Goal: Answer question/provide support

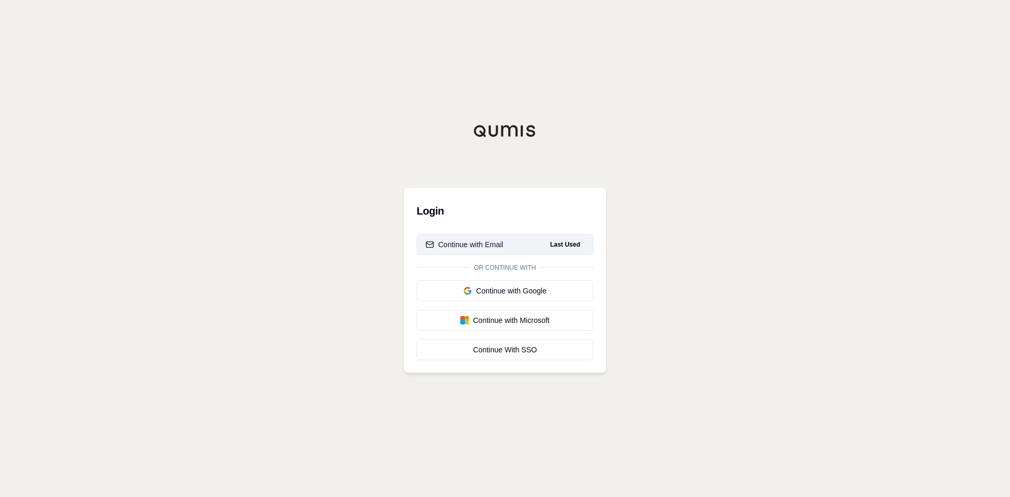
click at [504, 244] on button "Continue with Email Last Used" at bounding box center [505, 244] width 177 height 21
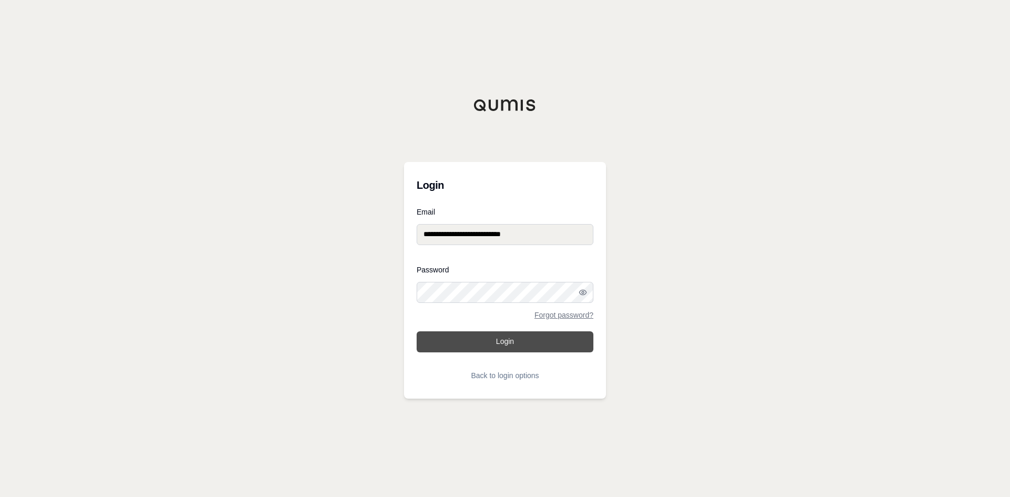
click at [474, 347] on form "**********" at bounding box center [505, 297] width 177 height 178
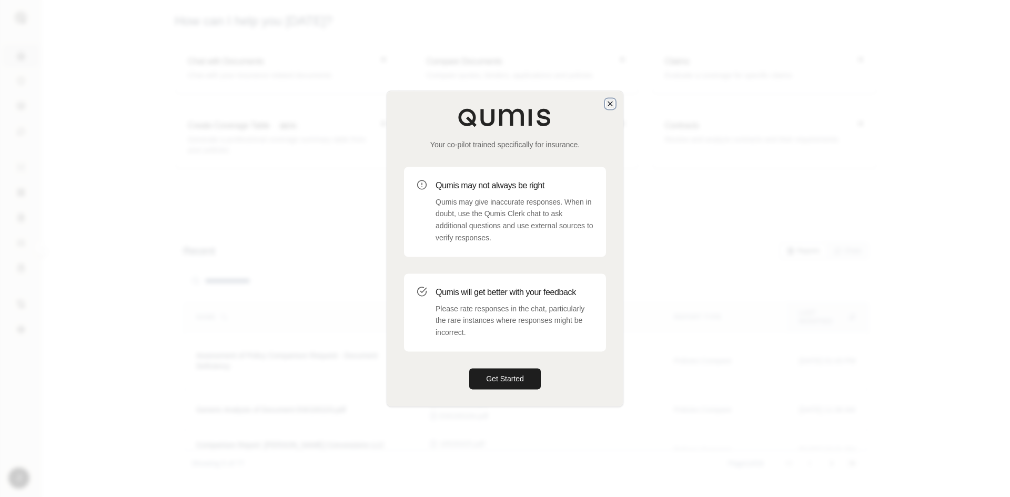
click at [610, 106] on icon "button" at bounding box center [610, 103] width 8 height 8
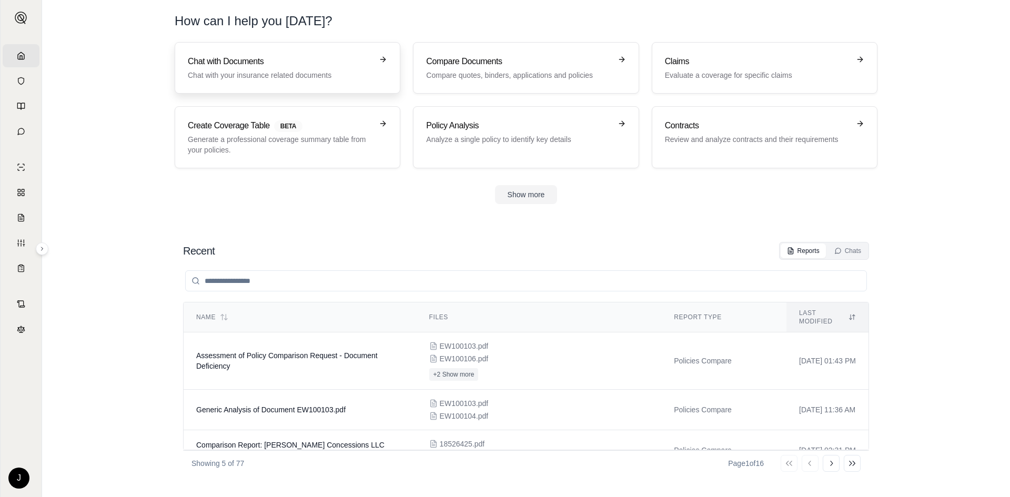
click at [359, 74] on p "Chat with your insurance related documents" at bounding box center [280, 75] width 185 height 11
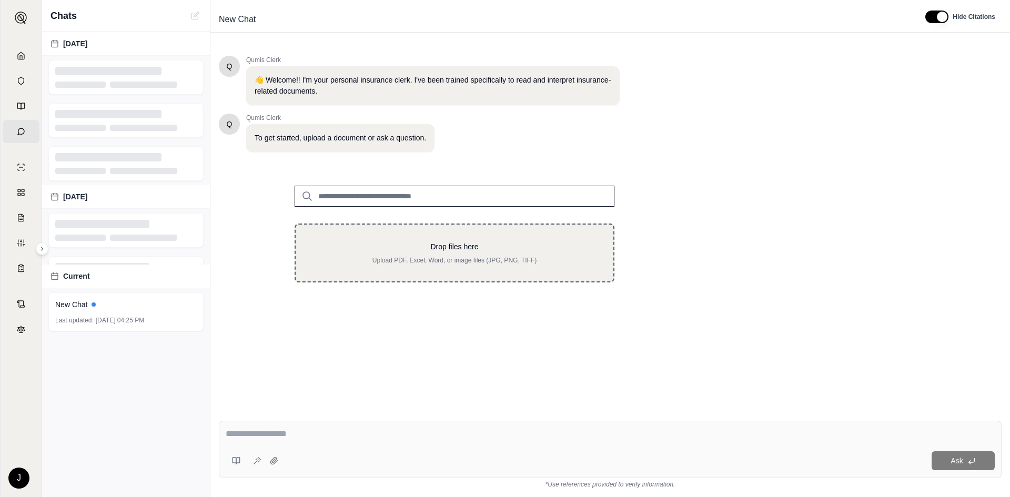
click at [454, 245] on p "Drop files here" at bounding box center [454, 246] width 284 height 11
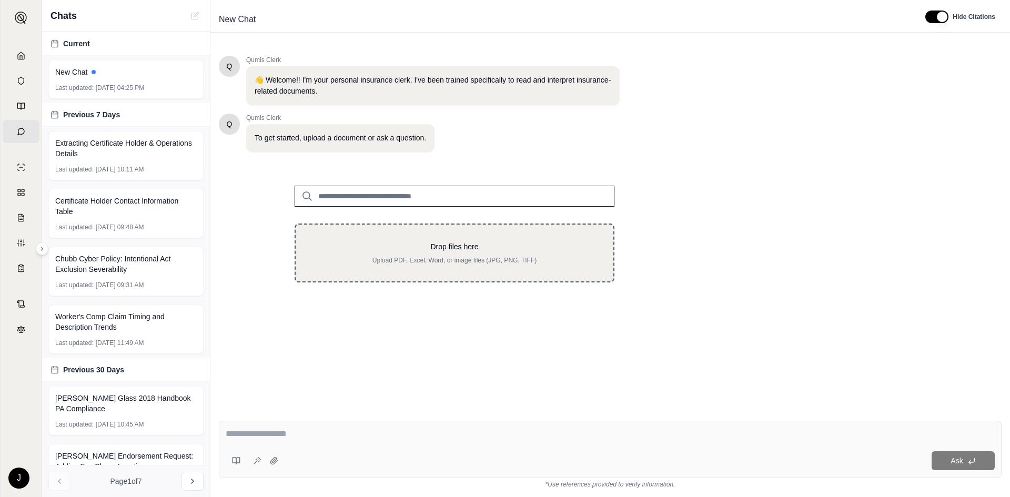
click at [452, 238] on div "Drop files here Upload PDF, Excel, Word, or image files (JPG, PNG, TIFF)" at bounding box center [455, 253] width 320 height 59
type input "**********"
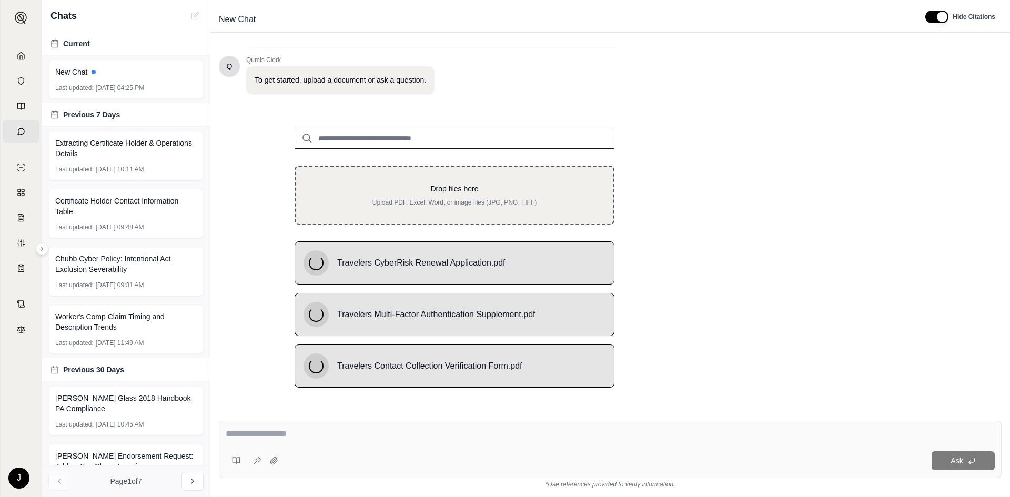
scroll to position [58, 0]
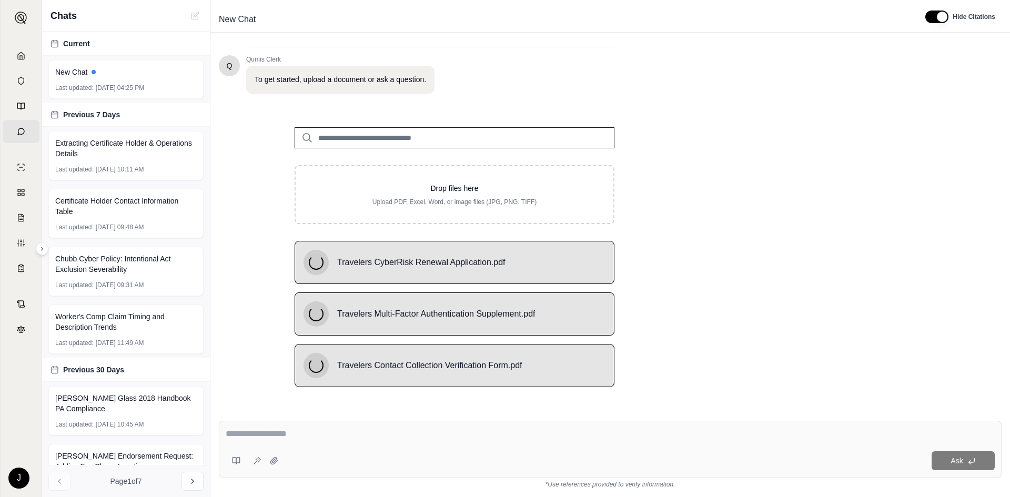
click at [297, 437] on textarea at bounding box center [610, 434] width 769 height 13
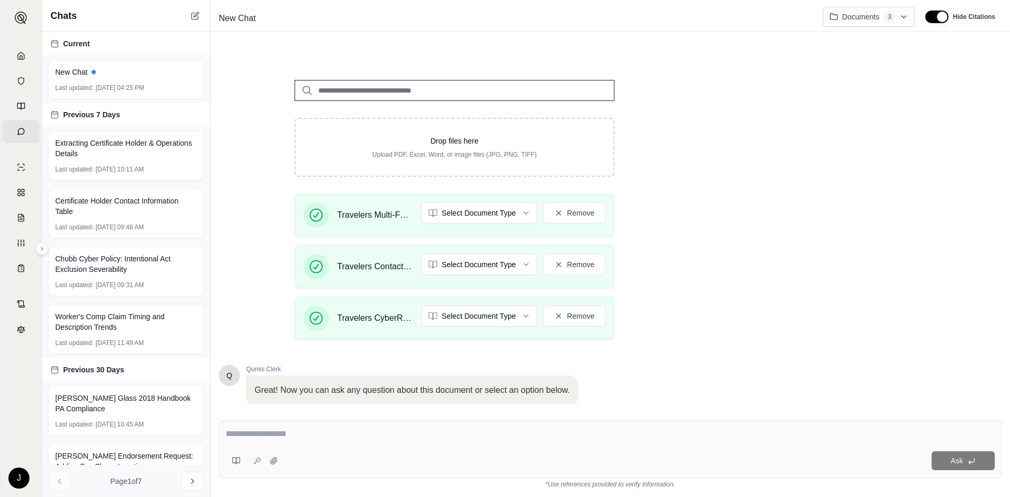
scroll to position [176, 0]
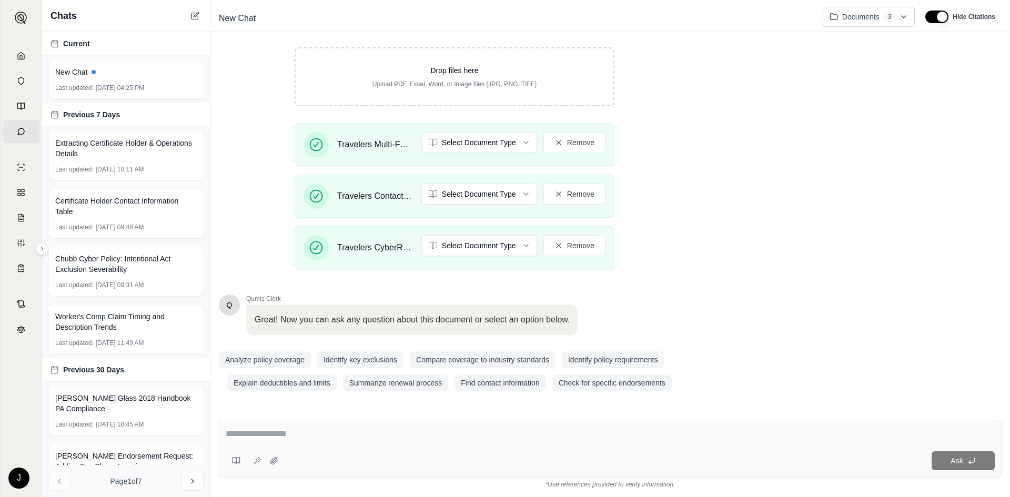
click at [309, 432] on textarea at bounding box center [610, 434] width 769 height 13
click at [481, 148] on html "Home Vault Prompts Chats Single Policy Comparisons Claims Custom Report Coverag…" at bounding box center [505, 248] width 1010 height 497
click at [479, 191] on html "Home Vault Prompts Chats Single Policy Comparisons Claims Custom Report Coverag…" at bounding box center [505, 248] width 1010 height 497
click at [461, 184] on html "Document type updated successfully Home Vault Prompts Chats Single Policy Compa…" at bounding box center [505, 248] width 1010 height 497
click at [474, 240] on html "Home Vault Prompts Chats Single Policy Comparisons Claims Custom Report Coverag…" at bounding box center [505, 248] width 1010 height 497
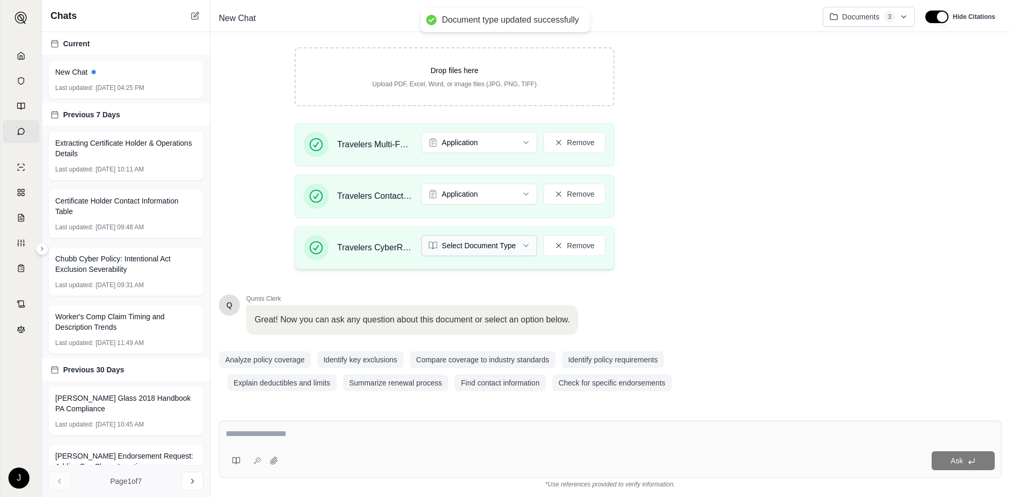
click at [460, 255] on html "Document type updated successfully Home Vault Prompts Chats Single Policy Compa…" at bounding box center [505, 248] width 1010 height 497
click at [408, 424] on div "Ask" at bounding box center [610, 449] width 783 height 57
click at [412, 435] on textarea at bounding box center [610, 434] width 769 height 13
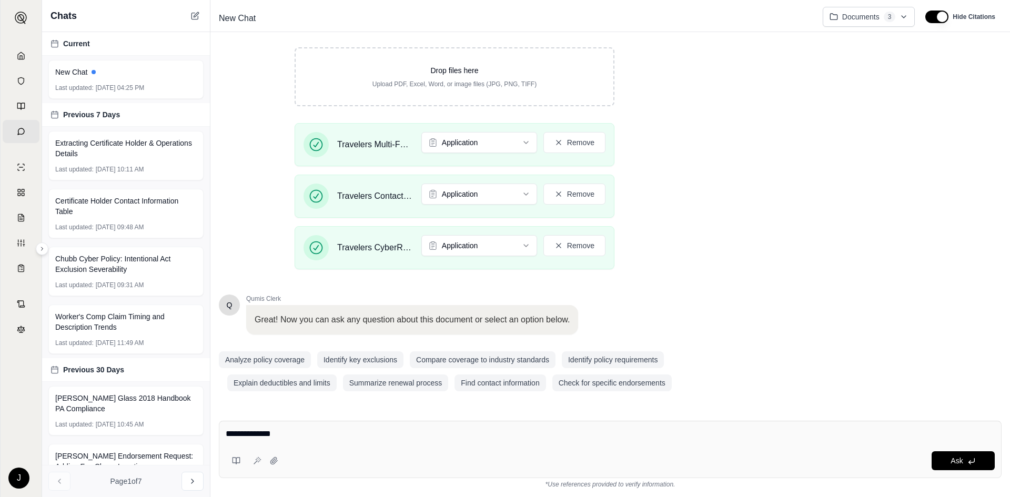
click at [349, 438] on textarea "**********" at bounding box center [610, 434] width 769 height 13
paste textarea "**********"
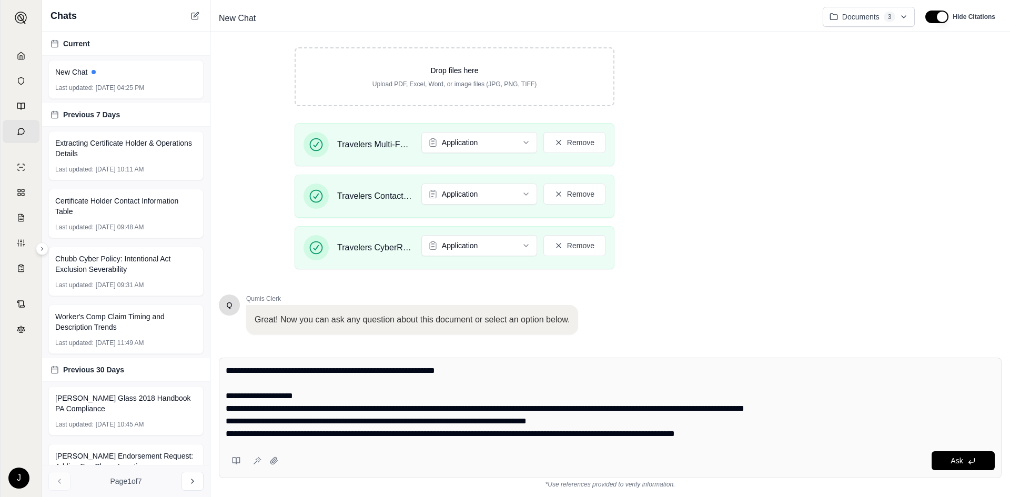
type textarea "**********"
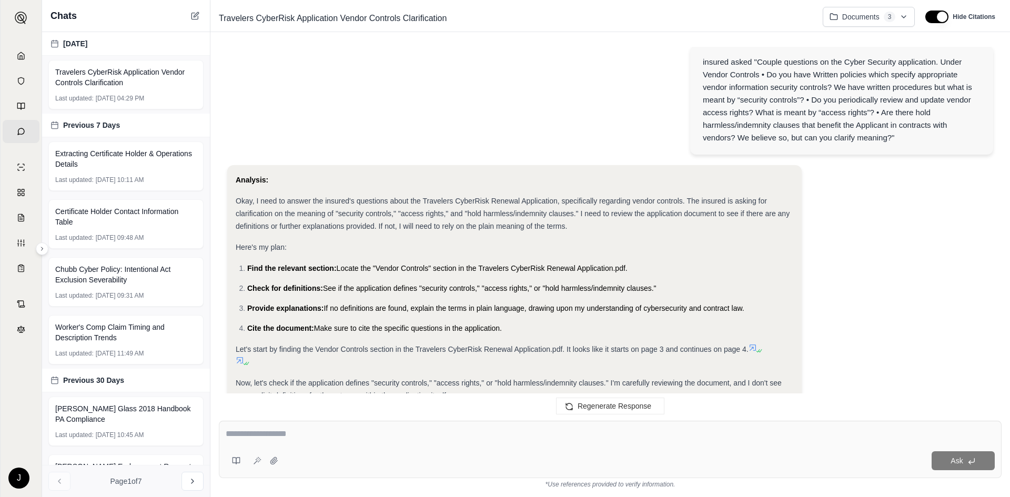
scroll to position [0, 0]
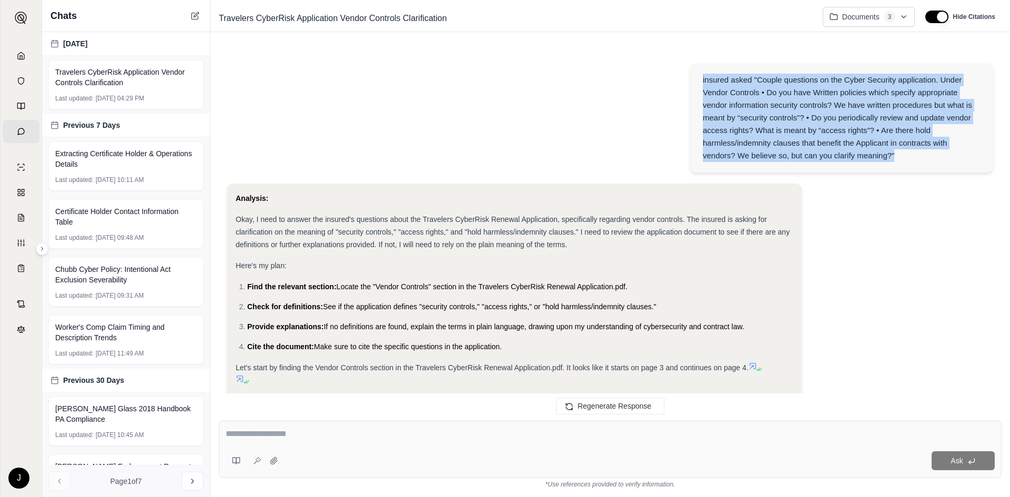
drag, startPoint x: 875, startPoint y: 151, endPoint x: 737, endPoint y: 96, distance: 148.2
click at [706, 82] on div "insured asked "Couple questions on the Cyber Security application. Under Vendor…" at bounding box center [842, 118] width 278 height 88
drag, startPoint x: 737, startPoint y: 96, endPoint x: 703, endPoint y: 86, distance: 35.6
click at [703, 86] on div "insured asked "Couple questions on the Cyber Security application. Under Vendor…" at bounding box center [842, 118] width 278 height 88
drag, startPoint x: 799, startPoint y: 140, endPoint x: 697, endPoint y: 74, distance: 121.7
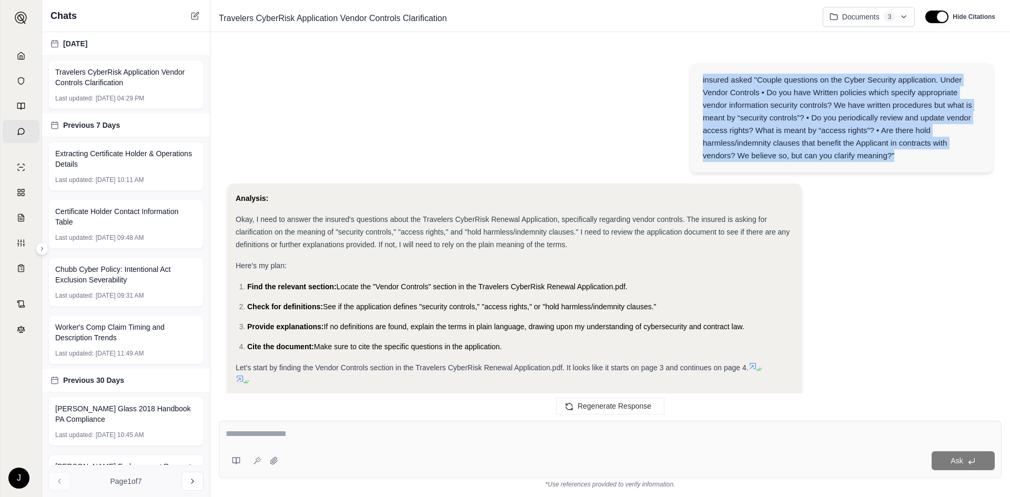
click at [697, 74] on div "insured asked "Couple questions on the Cyber Security application. Under Vendor…" at bounding box center [841, 117] width 303 height 109
copy div "insured asked "Couple questions on the Cyber Security application. Under Vendor…"
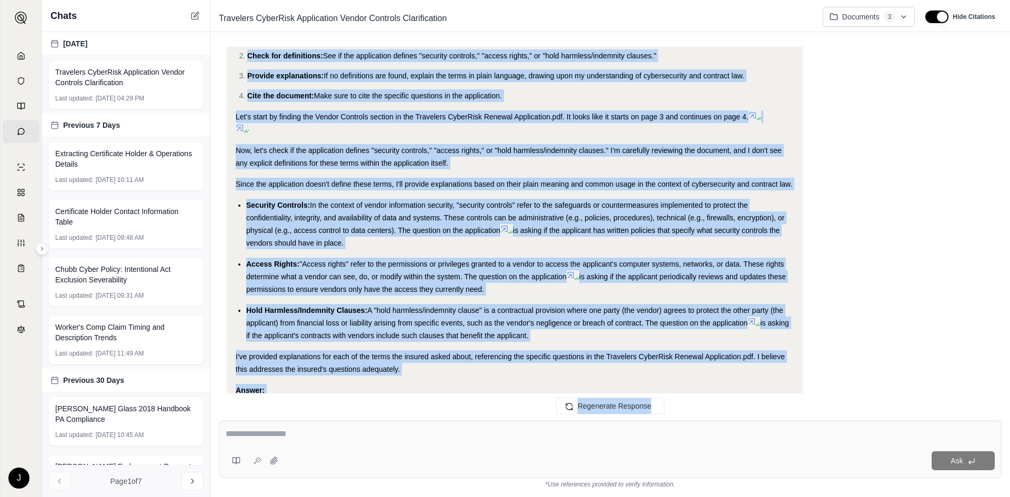
scroll to position [441, 0]
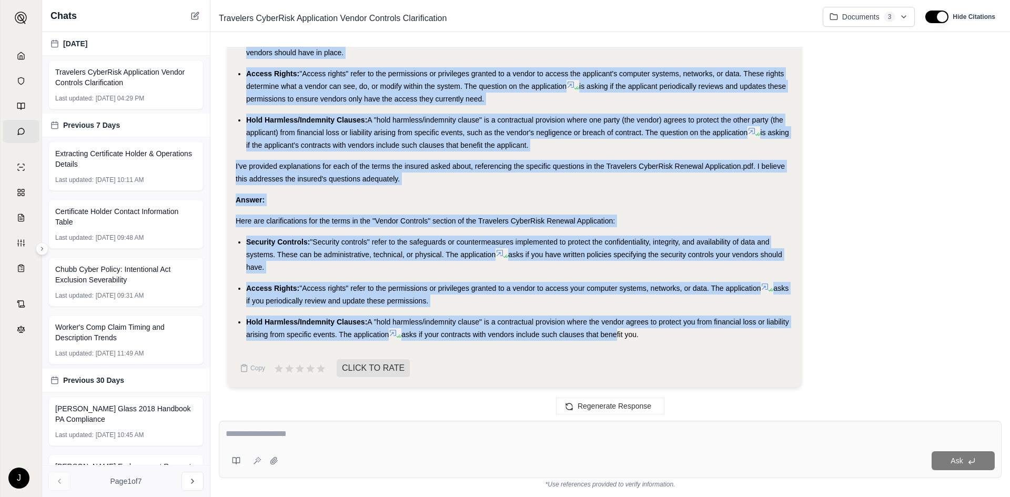
drag, startPoint x: 238, startPoint y: 199, endPoint x: 553, endPoint y: 351, distance: 349.8
click at [621, 336] on div "Analysis: Okay, I need to answer the insured's questions about the Travelers Cy…" at bounding box center [514, 46] width 557 height 590
click at [260, 363] on button "Copy" at bounding box center [253, 368] width 34 height 21
click at [679, 317] on div "Hold Harmless/Indemnity Clauses: A "hold harmless/indemnity clause" is a contra…" at bounding box center [519, 328] width 547 height 25
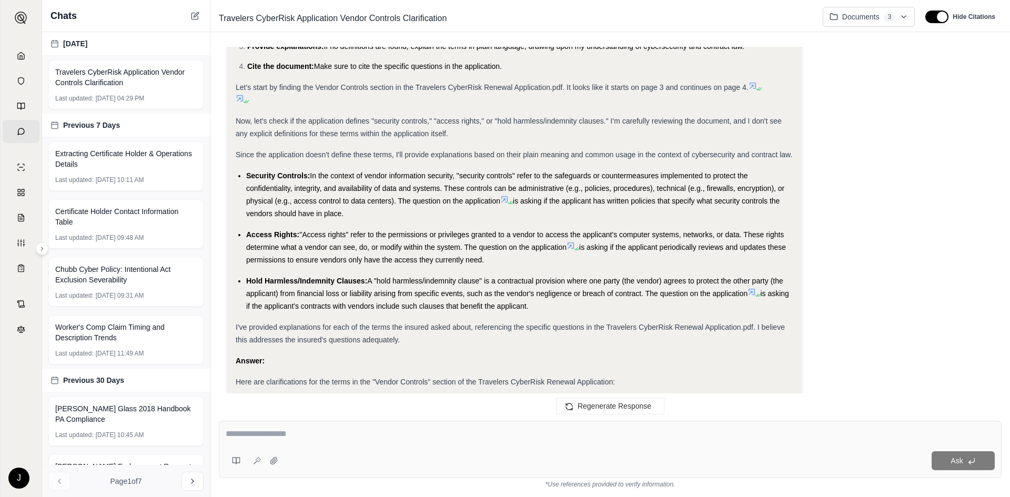
scroll to position [283, 0]
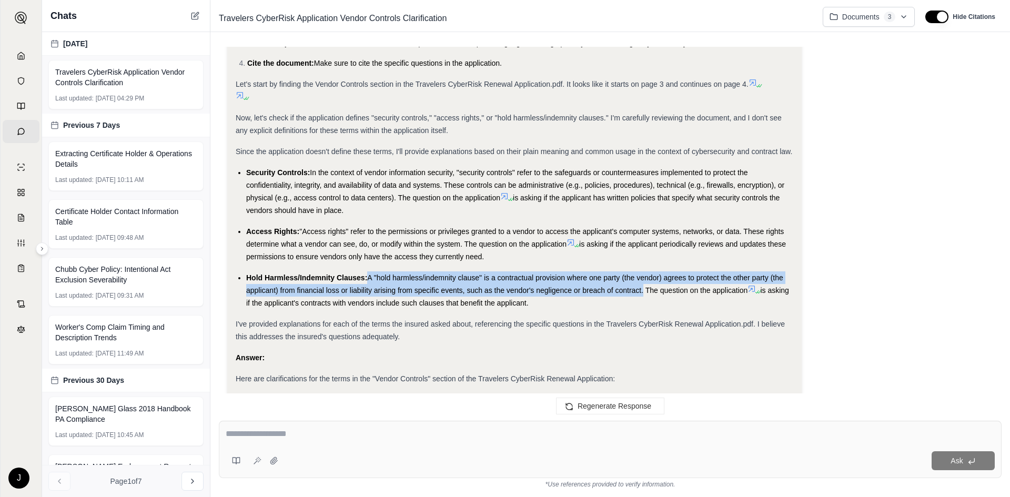
drag, startPoint x: 642, startPoint y: 290, endPoint x: 367, endPoint y: 277, distance: 275.4
click at [367, 277] on div "Hold Harmless/Indemnity Clauses: A "hold harmless/indemnity clause" is a contra…" at bounding box center [519, 290] width 547 height 38
copy span "A "hold harmless/indemnity clause" is a contractual provision where one party (…"
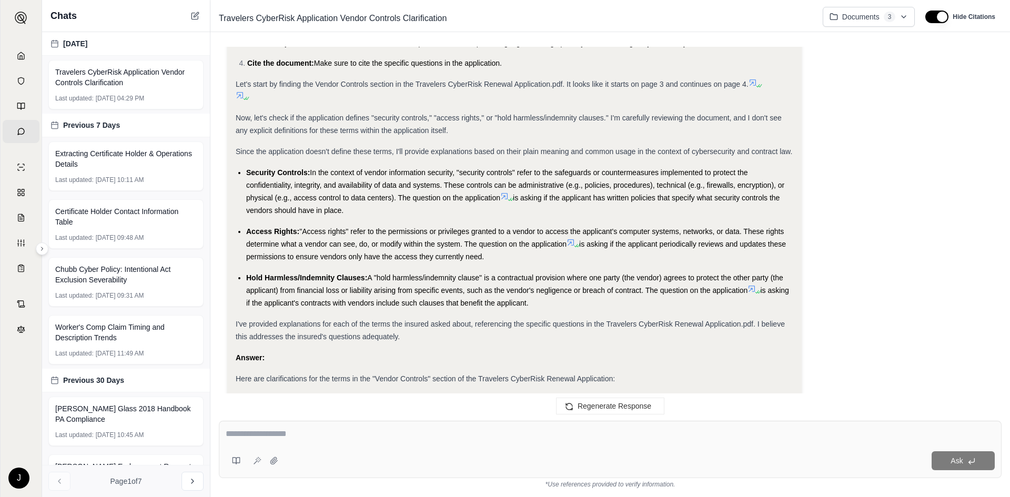
click at [363, 231] on span ""Access rights" refer to the permissions or privileges granted to a vendor to a…" at bounding box center [515, 237] width 538 height 21
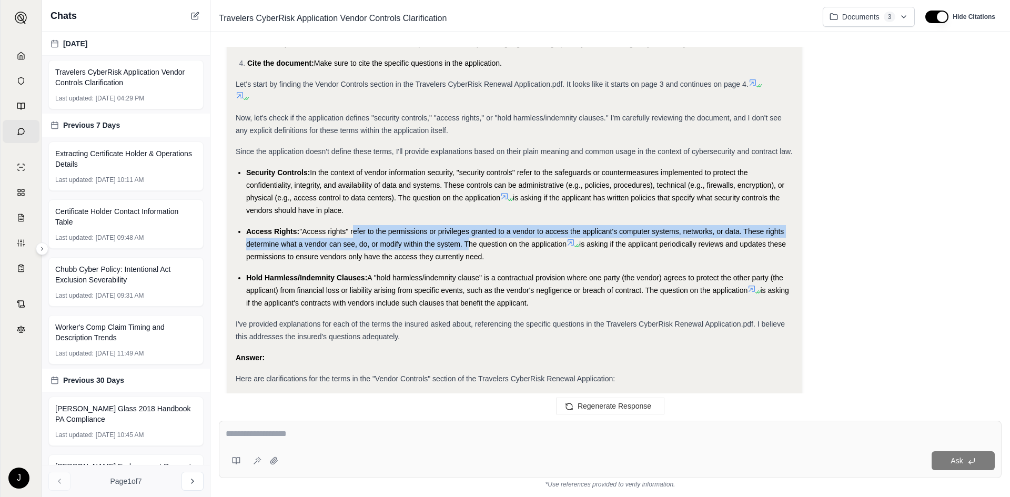
drag, startPoint x: 465, startPoint y: 244, endPoint x: 353, endPoint y: 232, distance: 112.6
click at [353, 232] on span ""Access rights" refer to the permissions or privileges granted to a vendor to a…" at bounding box center [515, 237] width 538 height 21
copy span "refer to the permissions or privileges granted to a vendor to access the applic…"
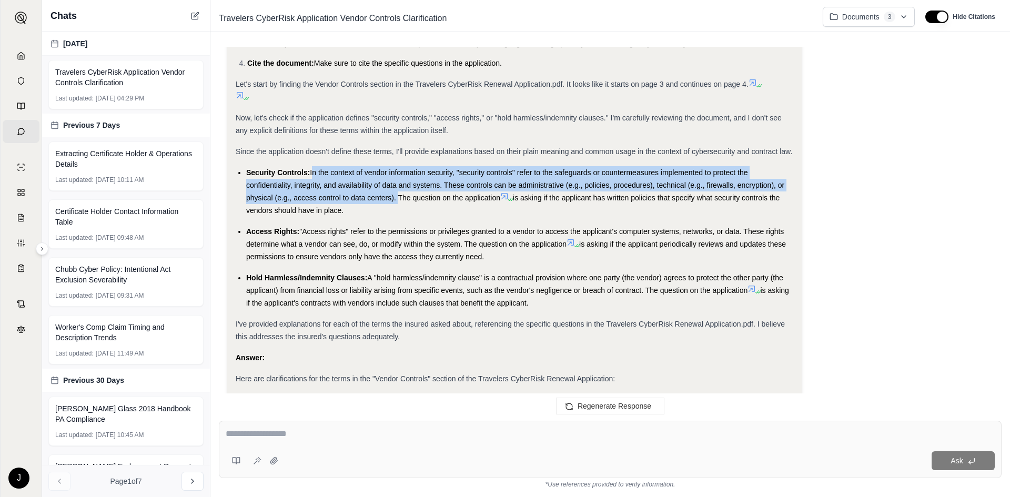
drag, startPoint x: 312, startPoint y: 171, endPoint x: 397, endPoint y: 202, distance: 90.2
click at [397, 202] on div "Security Controls: In the context of vendor information security, "security con…" at bounding box center [519, 191] width 547 height 50
copy span "In the context of vendor information security, "security controls" refer to the…"
